Goal: Transaction & Acquisition: Purchase product/service

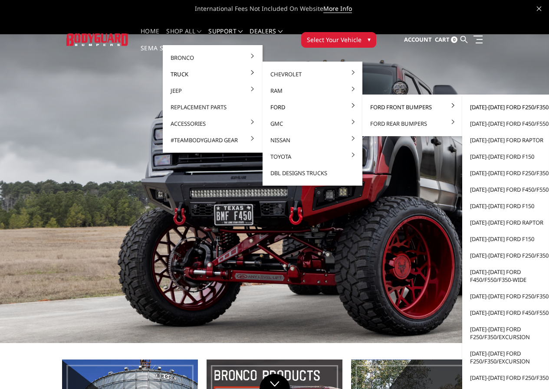
click at [470, 105] on link "[DATE]-[DATE] Ford F250/F350" at bounding box center [511, 107] width 93 height 16
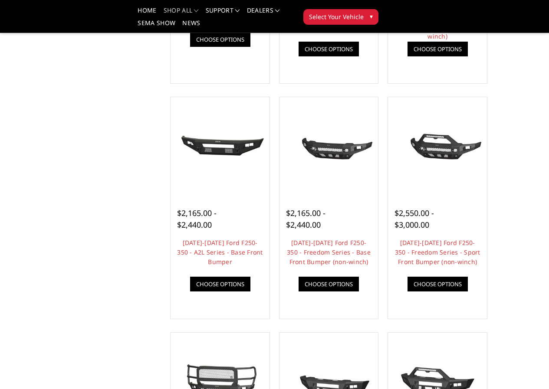
scroll to position [260, 0]
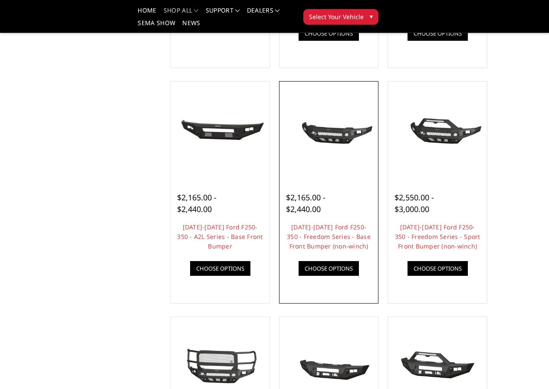
click at [0, 0] on img at bounding box center [0, 0] width 0 height 0
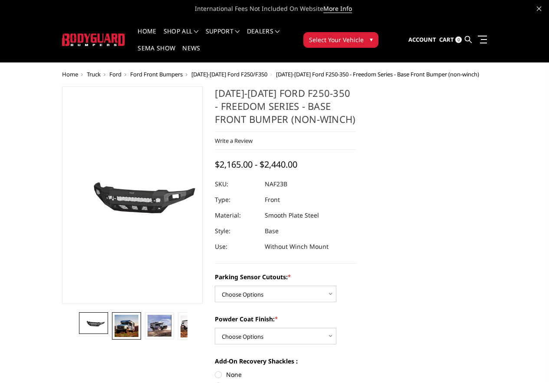
click at [115, 337] on img at bounding box center [126, 326] width 23 height 22
